Goal: Find specific page/section: Find specific page/section

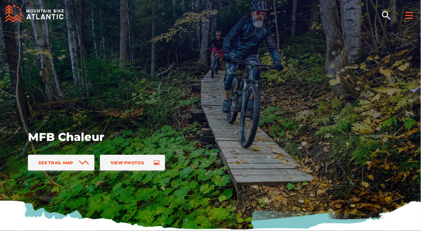
click at [411, 20] on div at bounding box center [409, 14] width 24 height 28
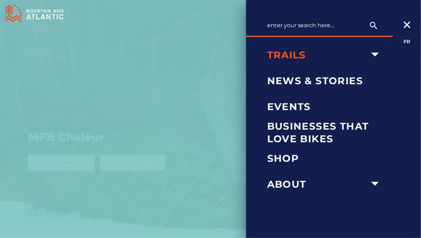
click at [355, 60] on span "Trails" at bounding box center [317, 55] width 100 height 13
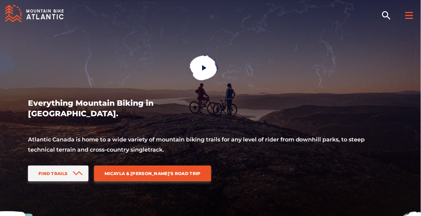
click at [409, 18] on rect at bounding box center [409, 18] width 8 height 1
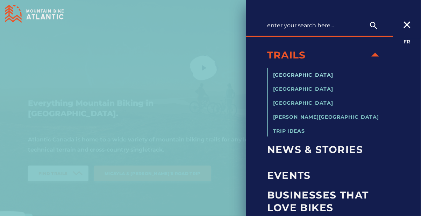
click at [322, 73] on span "[GEOGRAPHIC_DATA]" at bounding box center [303, 75] width 60 height 6
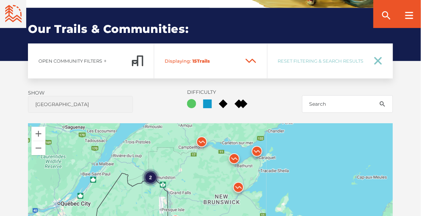
scroll to position [465, 0]
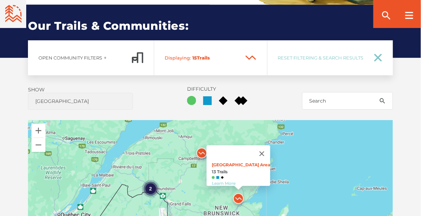
click at [224, 180] on link "Learn More" at bounding box center [224, 182] width 24 height 5
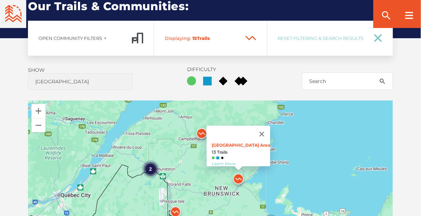
scroll to position [487, 0]
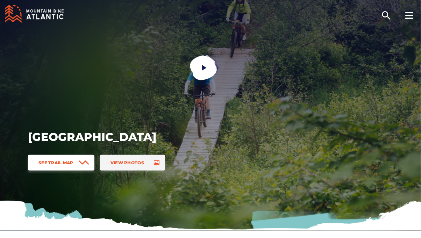
click at [59, 162] on span "See Trail Map" at bounding box center [55, 162] width 35 height 5
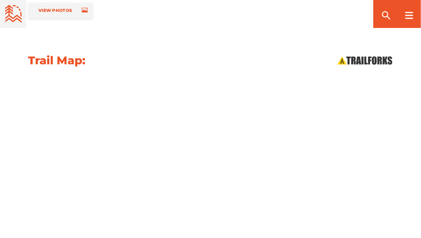
scroll to position [654, 0]
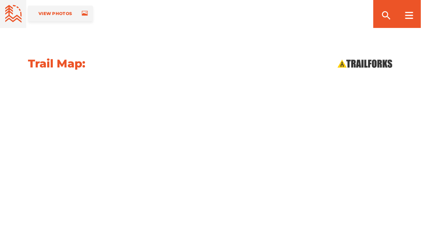
click at [17, 102] on div at bounding box center [210, 169] width 421 height 177
